Goal: Find specific page/section: Find specific page/section

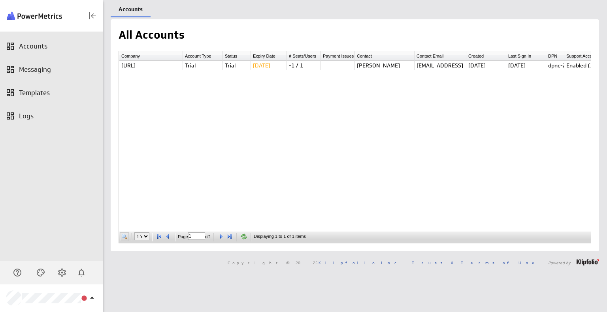
click at [124, 238] on span at bounding box center [124, 237] width 8 height 8
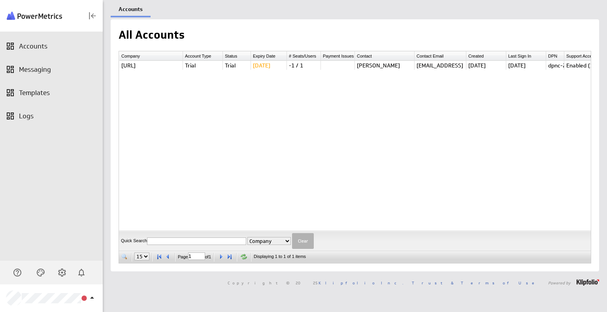
click at [165, 240] on input "text" at bounding box center [196, 242] width 99 height 8
paste input "Palheiros Paulistinha"
type input "Palheiros Paulistinha"
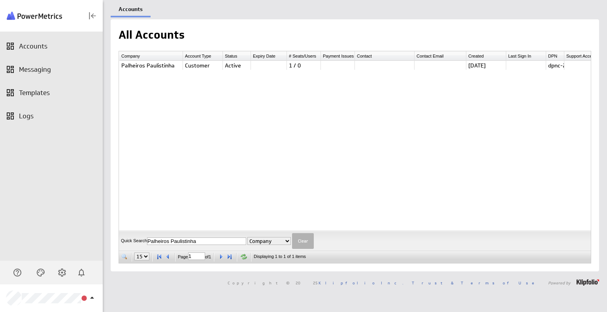
scroll to position [0, 30]
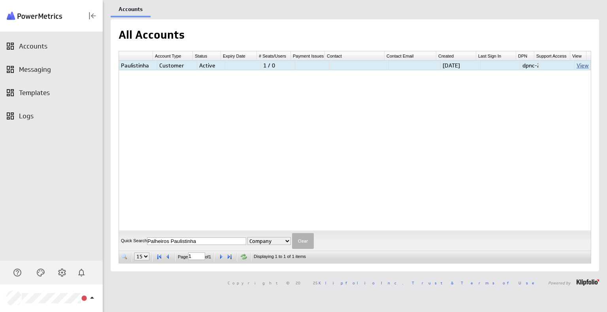
click at [576, 66] on link "View" at bounding box center [582, 65] width 12 height 7
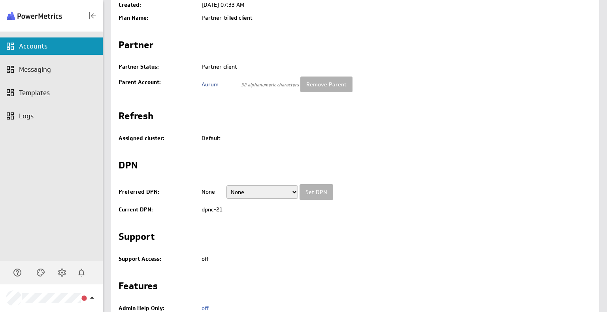
click at [208, 86] on link "Aurum" at bounding box center [209, 84] width 17 height 7
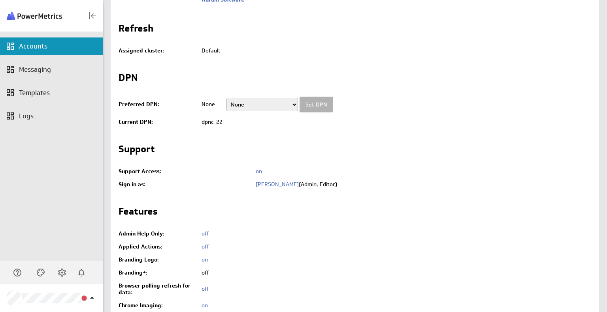
scroll to position [286, 0]
click at [277, 184] on link "Narciso Lima" at bounding box center [277, 183] width 43 height 7
